Goal: Transaction & Acquisition: Purchase product/service

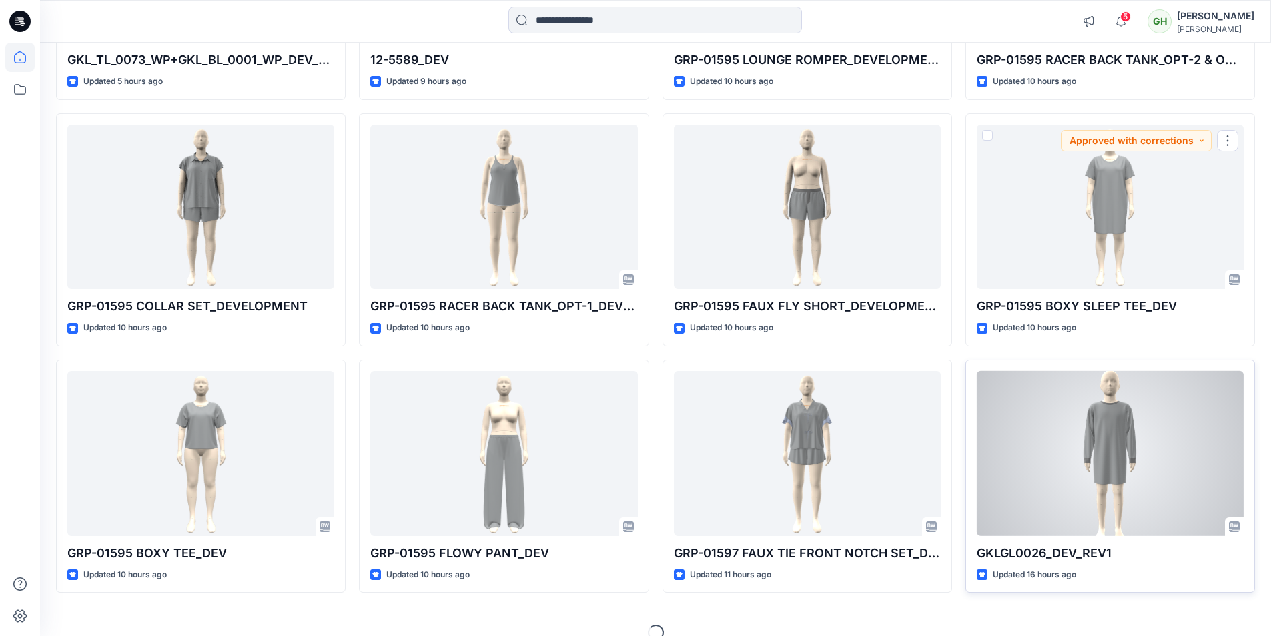
scroll to position [341, 0]
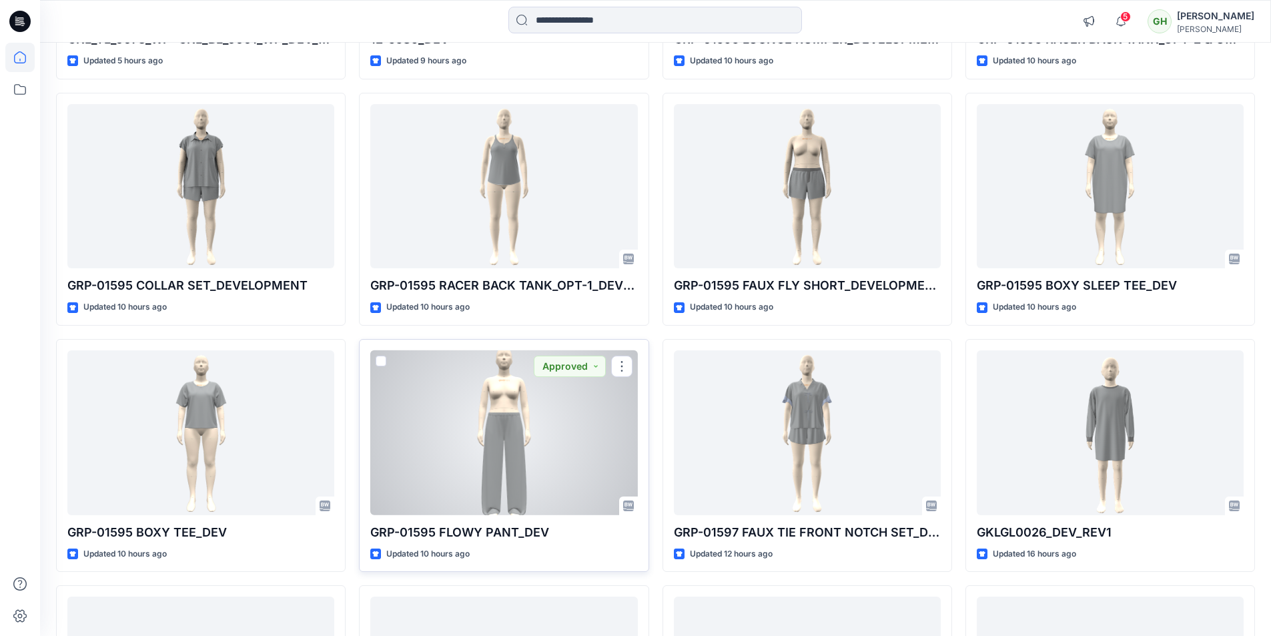
click at [550, 432] on div at bounding box center [503, 432] width 267 height 165
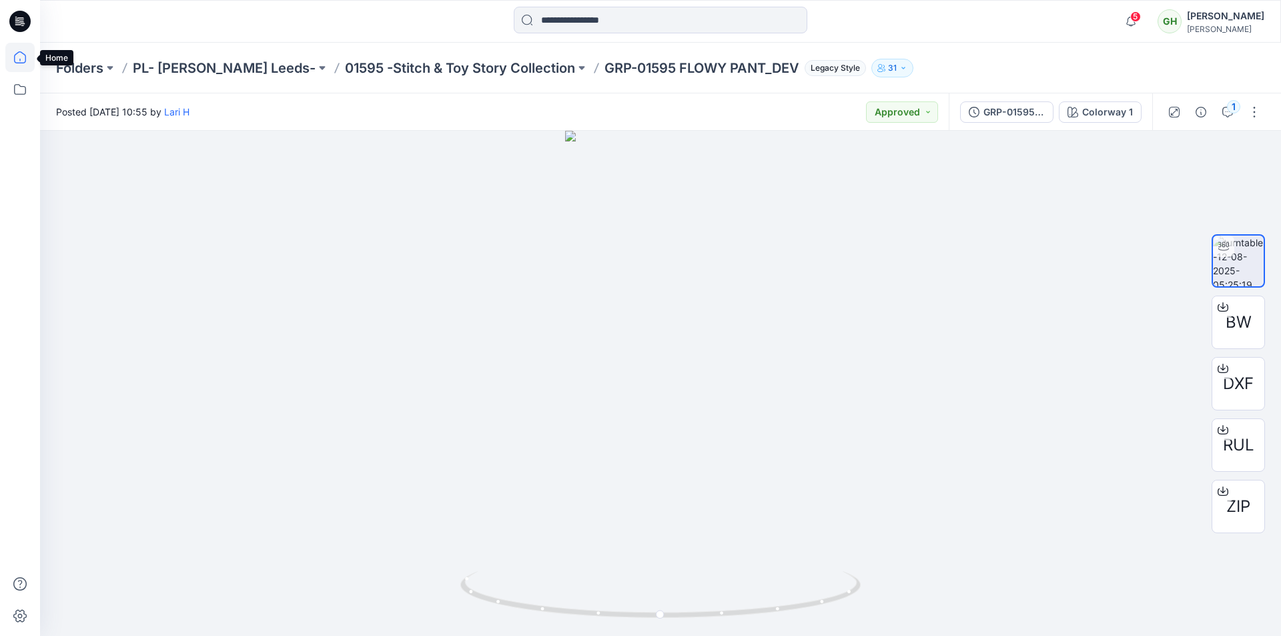
click at [9, 56] on icon at bounding box center [19, 57] width 29 height 29
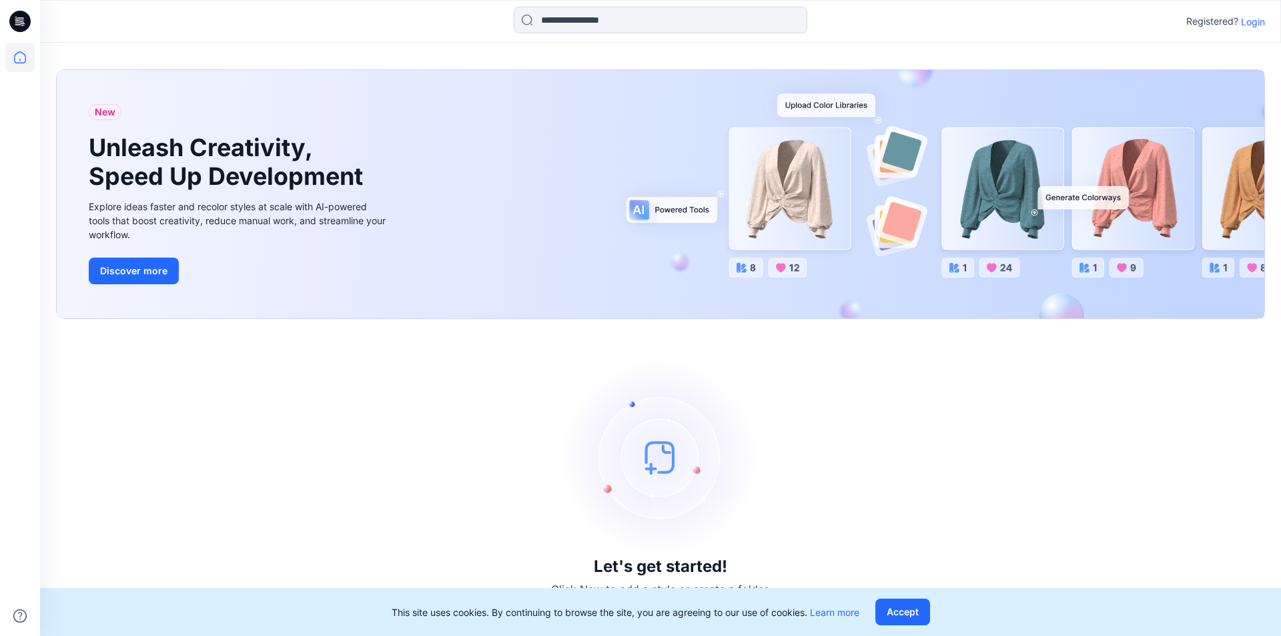
click at [1256, 21] on p "Login" at bounding box center [1253, 22] width 24 height 14
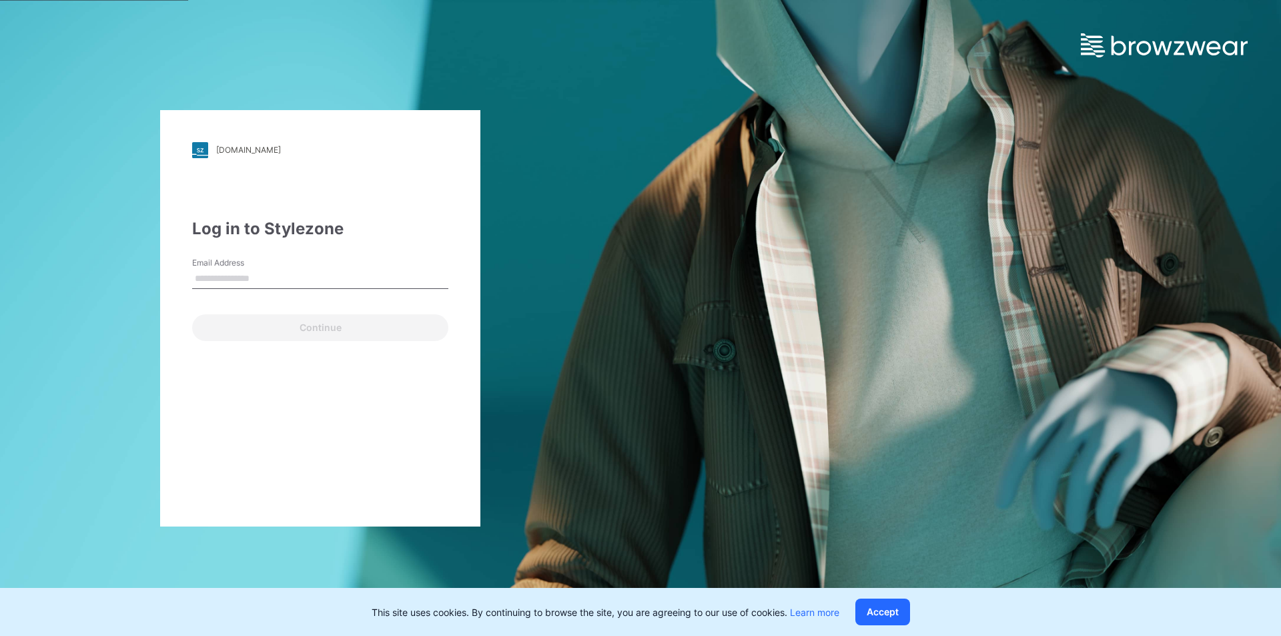
type input "**********"
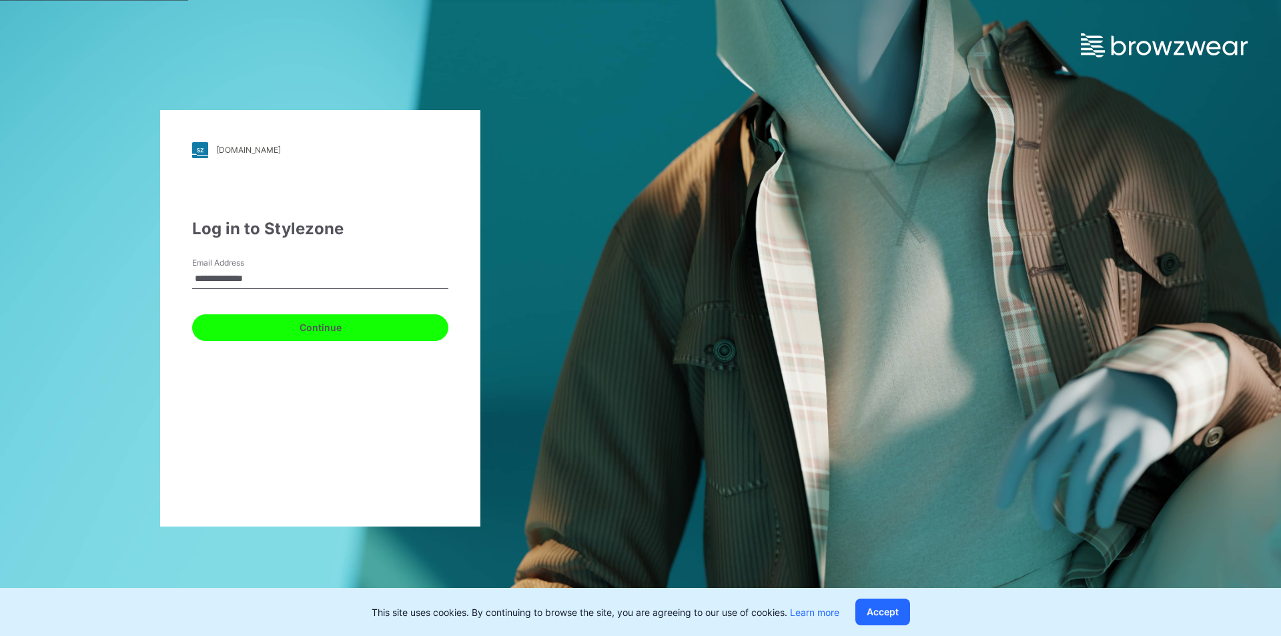
click at [261, 329] on button "Continue" at bounding box center [320, 327] width 256 height 27
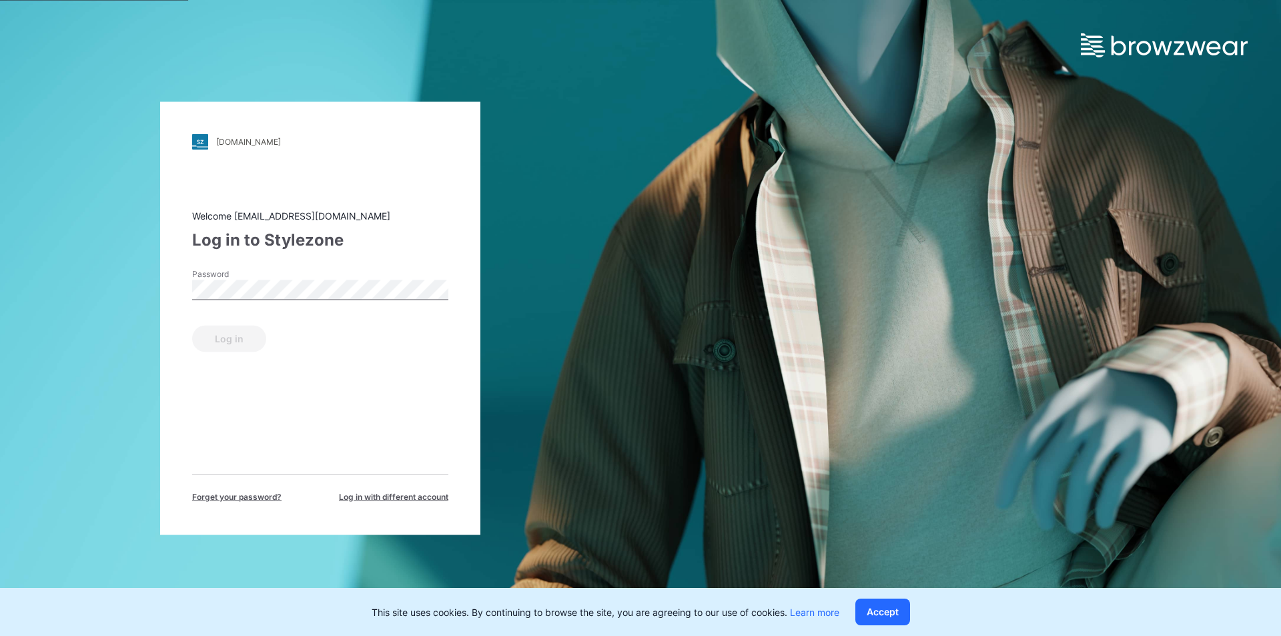
click at [255, 279] on label "Password" at bounding box center [238, 274] width 93 height 12
click at [234, 342] on button "Log in" at bounding box center [229, 338] width 74 height 27
